Goal: Information Seeking & Learning: Learn about a topic

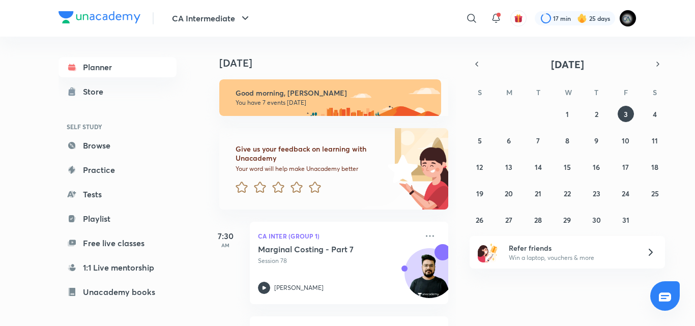
click at [468, 307] on div "[DATE] Good morning, [PERSON_NAME] You have 7 events [DATE] Give us your feedba…" at bounding box center [449, 181] width 488 height 289
click at [562, 112] on button "1" at bounding box center [567, 114] width 16 height 16
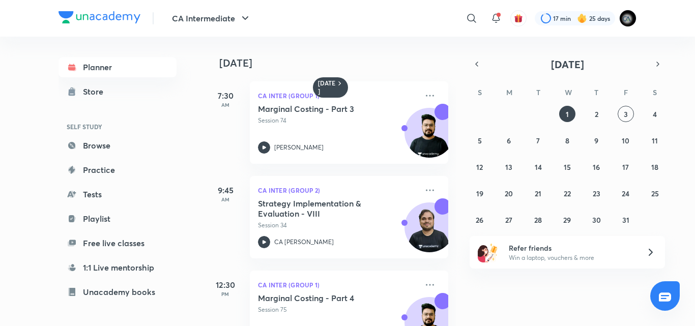
click at [446, 291] on div "[DATE] 7:30 AM CA Inter (Group 1) Marginal Costing - Part 3 Session 74 [PERSON_…" at bounding box center [330, 181] width 251 height 289
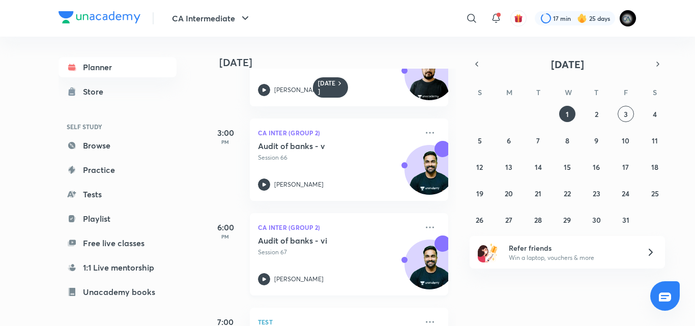
click at [349, 248] on p "Session 67" at bounding box center [338, 252] width 160 height 9
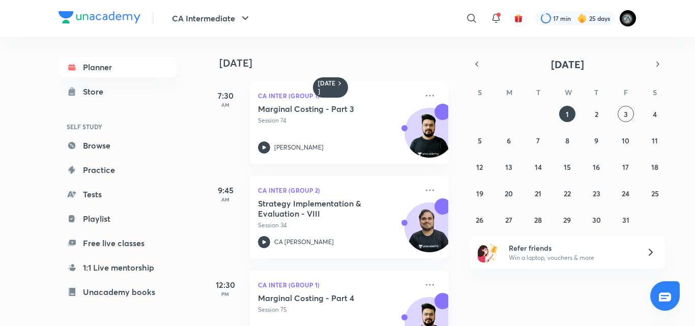
click at [445, 295] on div "[DATE] 7:30 AM CA Inter (Group 1) Marginal Costing - Part 3 Session 74 [PERSON_…" at bounding box center [330, 181] width 251 height 289
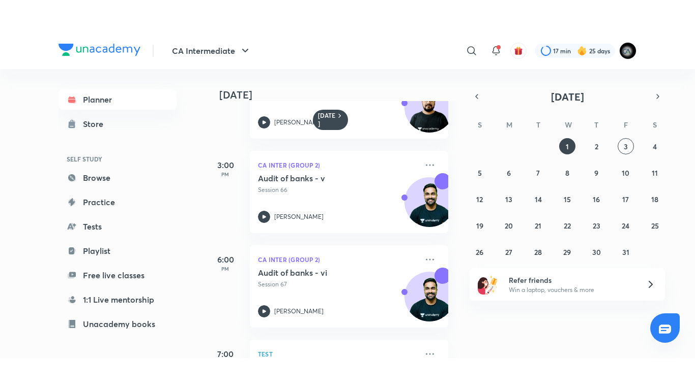
scroll to position [299, 0]
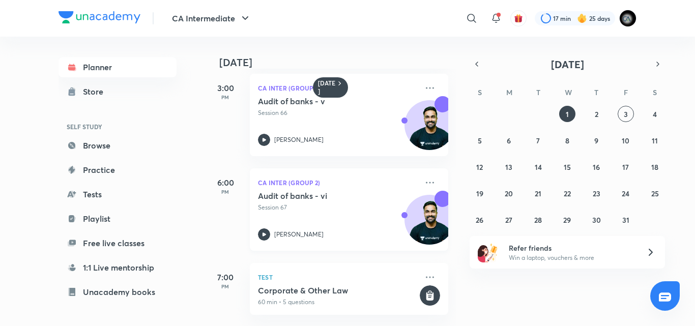
click at [354, 228] on div "[PERSON_NAME]" at bounding box center [338, 234] width 160 height 12
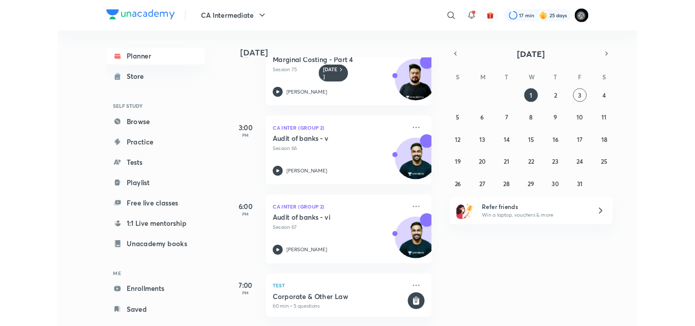
scroll to position [234, 0]
